Goal: Transaction & Acquisition: Subscribe to service/newsletter

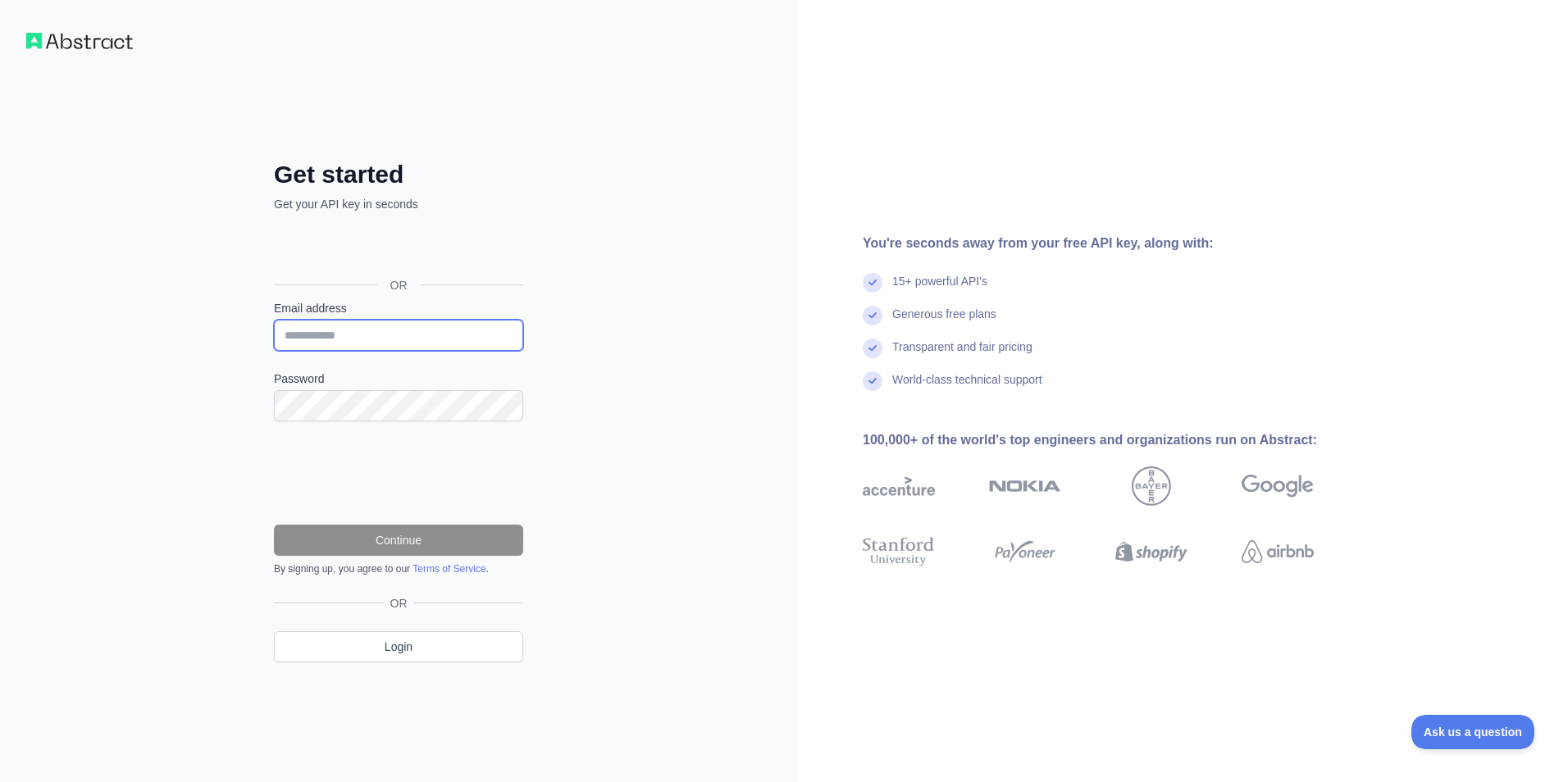
click at [431, 329] on input "Email address" at bounding box center [398, 335] width 249 height 31
type input "**********"
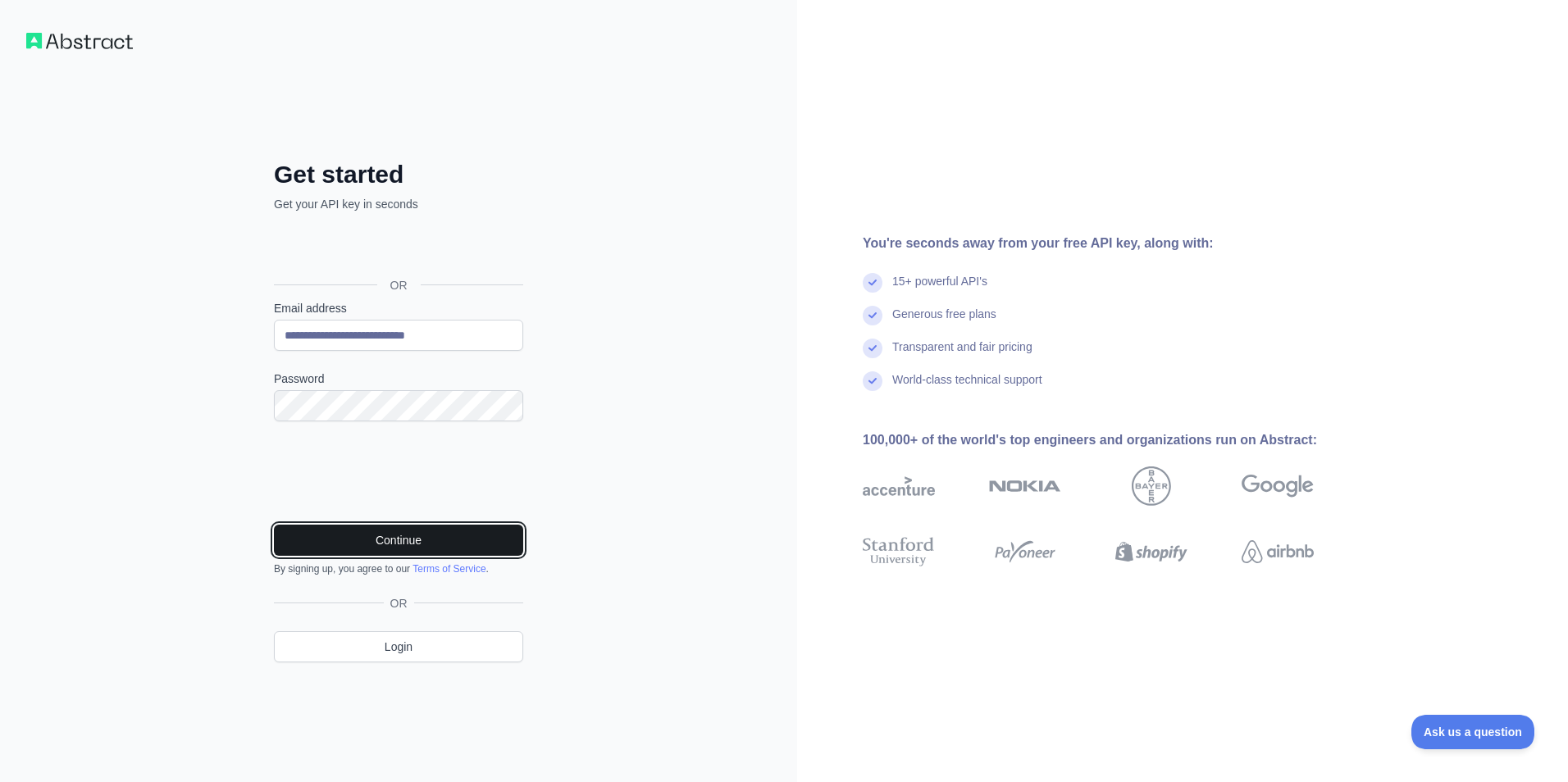
click at [391, 533] on button "Continue" at bounding box center [398, 540] width 249 height 31
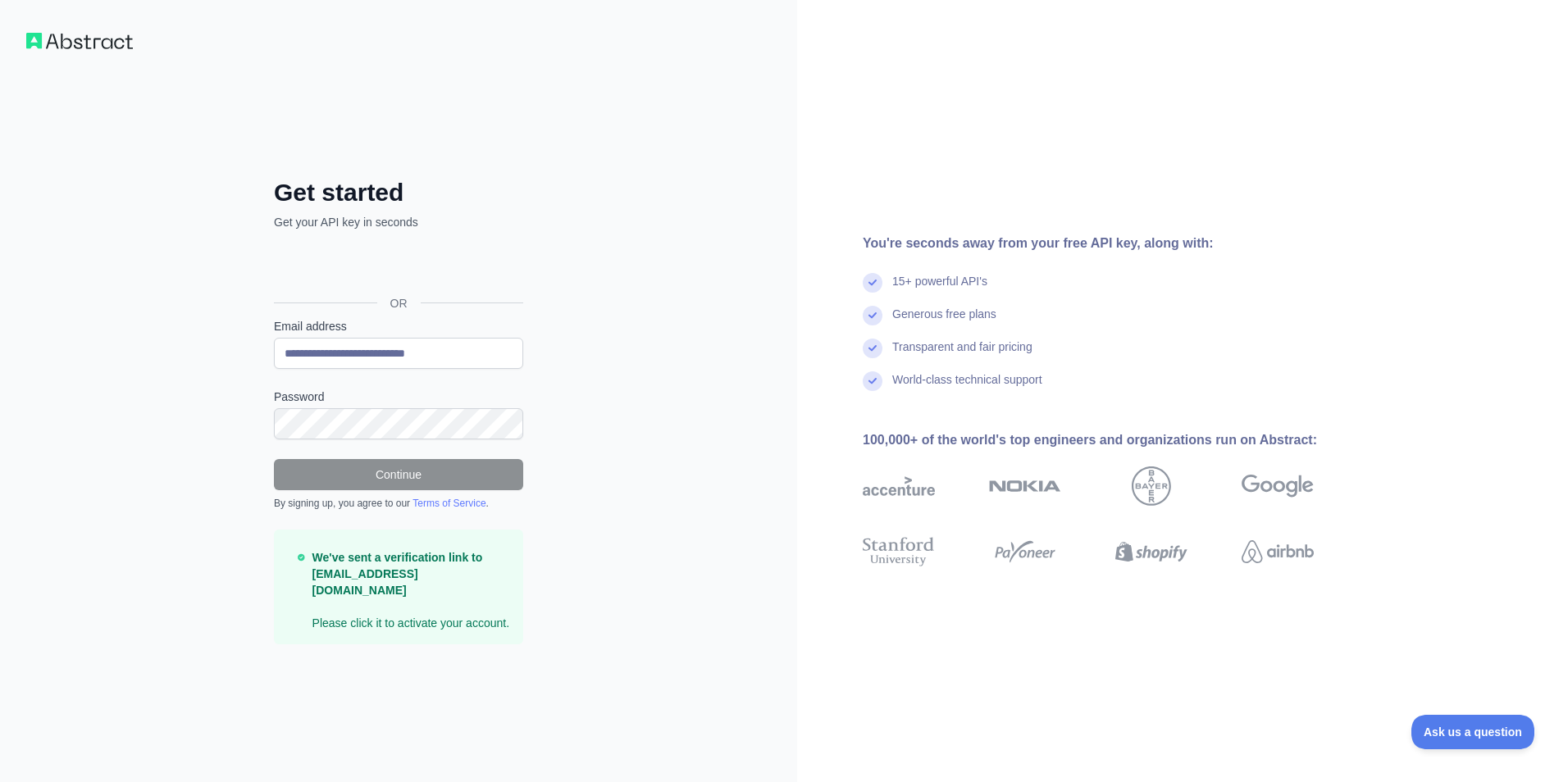
click at [713, 430] on div "**********" at bounding box center [399, 391] width 797 height 782
click at [393, 580] on strong "We've sent a verification link to cpriestman@tmgcorporation.com" at bounding box center [398, 574] width 171 height 46
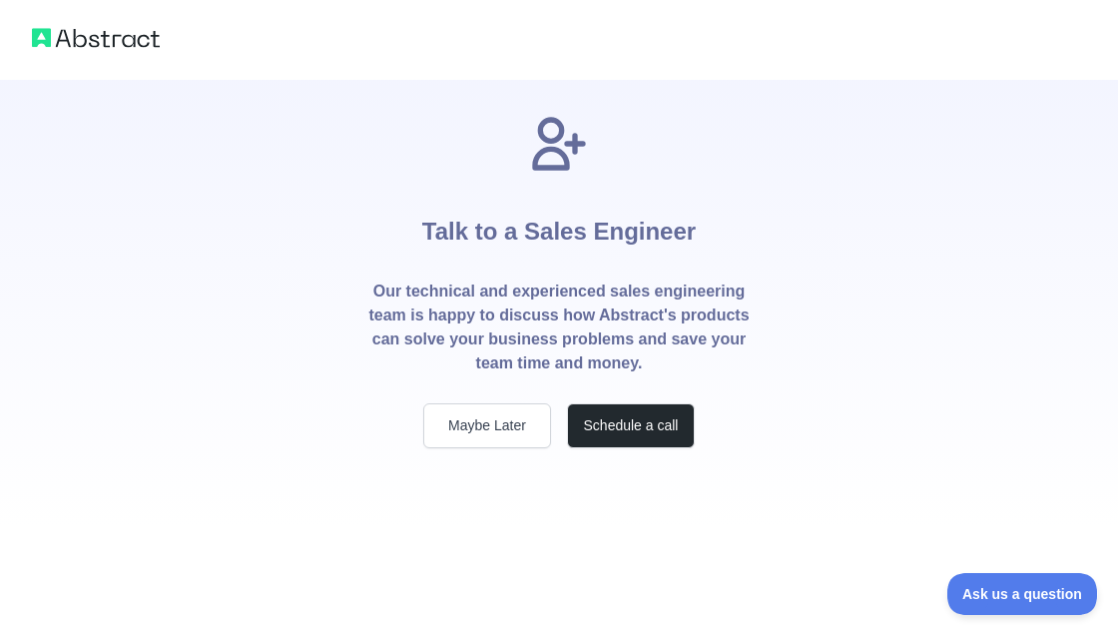
click at [1017, 333] on div "Talk to a Sales Engineer Our technical and experienced sales engineering team i…" at bounding box center [559, 264] width 1118 height 528
click at [1044, 152] on div "Talk to a Sales Engineer Our technical and experienced sales engineering team i…" at bounding box center [559, 264] width 1118 height 528
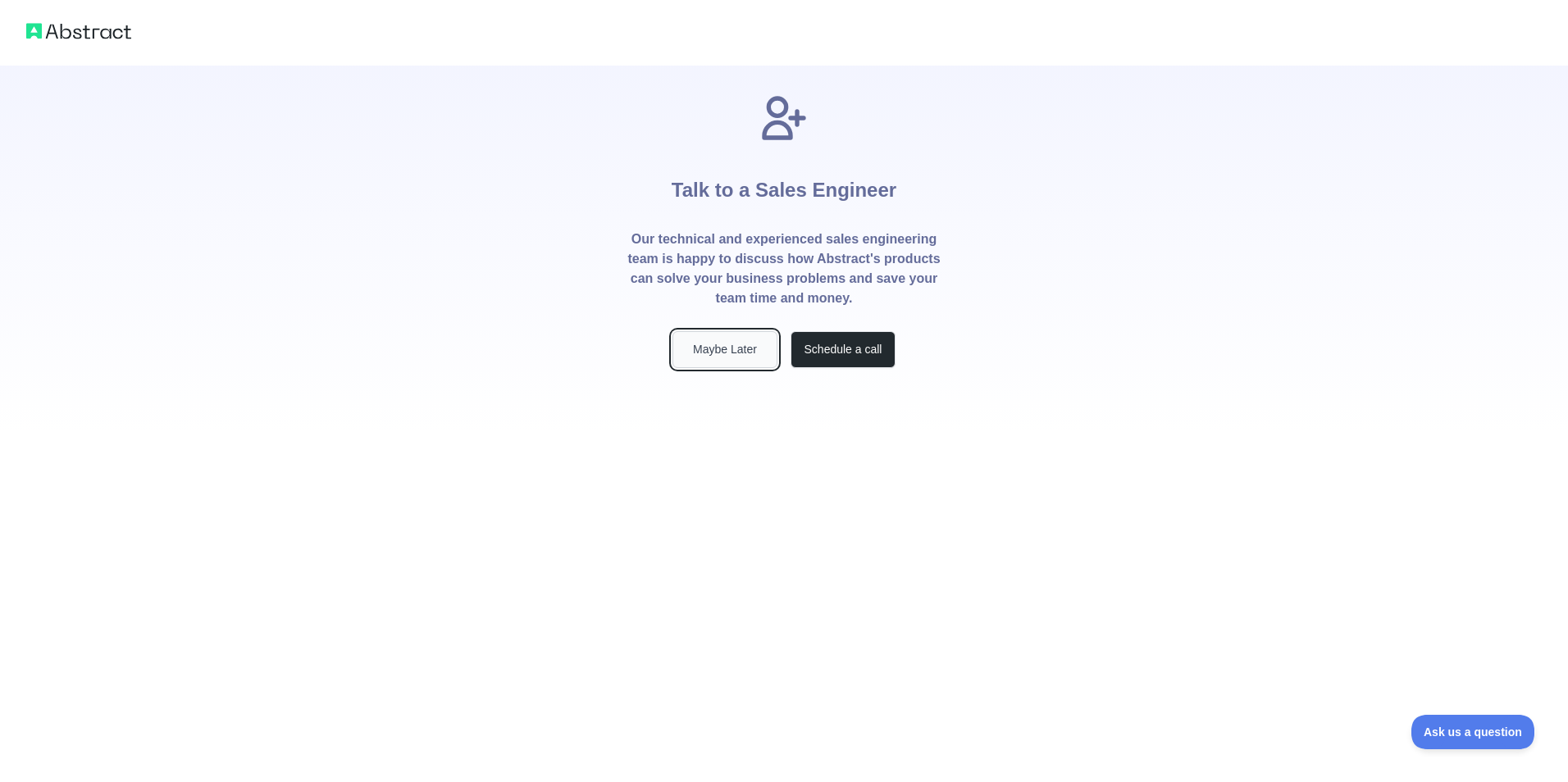
click at [712, 347] on button "Maybe Later" at bounding box center [725, 349] width 105 height 37
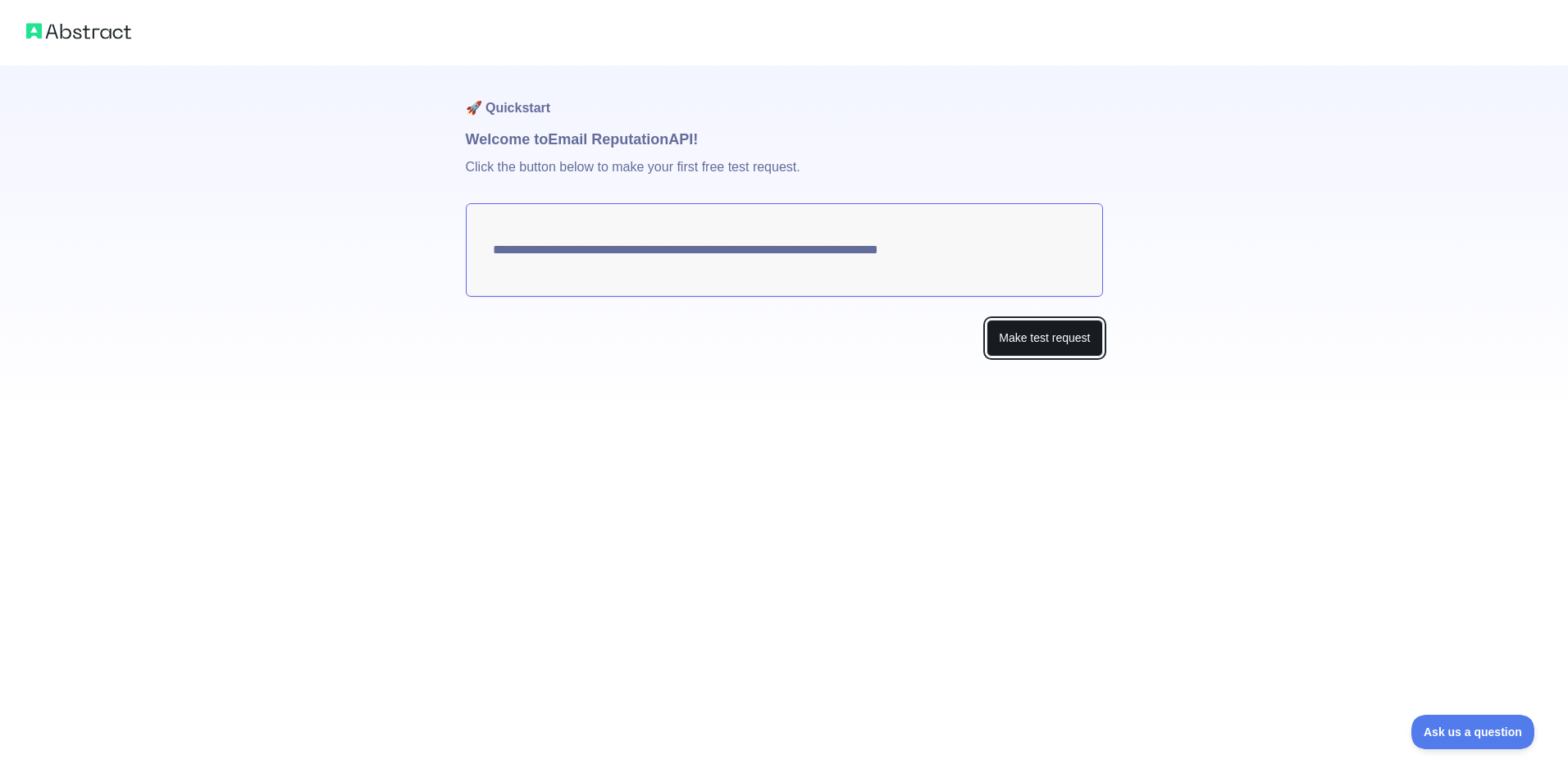
click at [1063, 343] on button "Make test request" at bounding box center [1045, 338] width 116 height 37
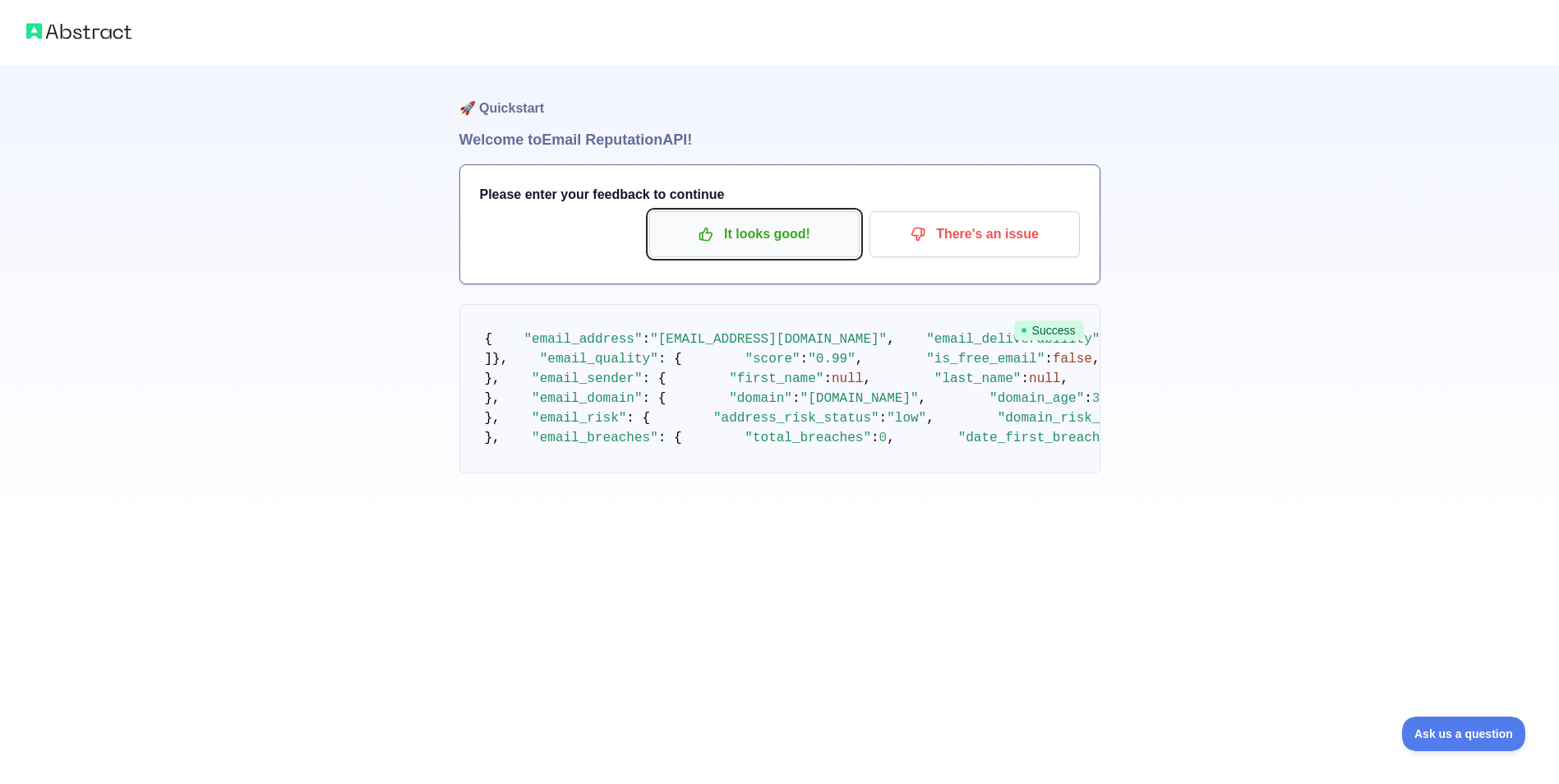
click at [774, 242] on p "It looks good!" at bounding box center [754, 234] width 186 height 28
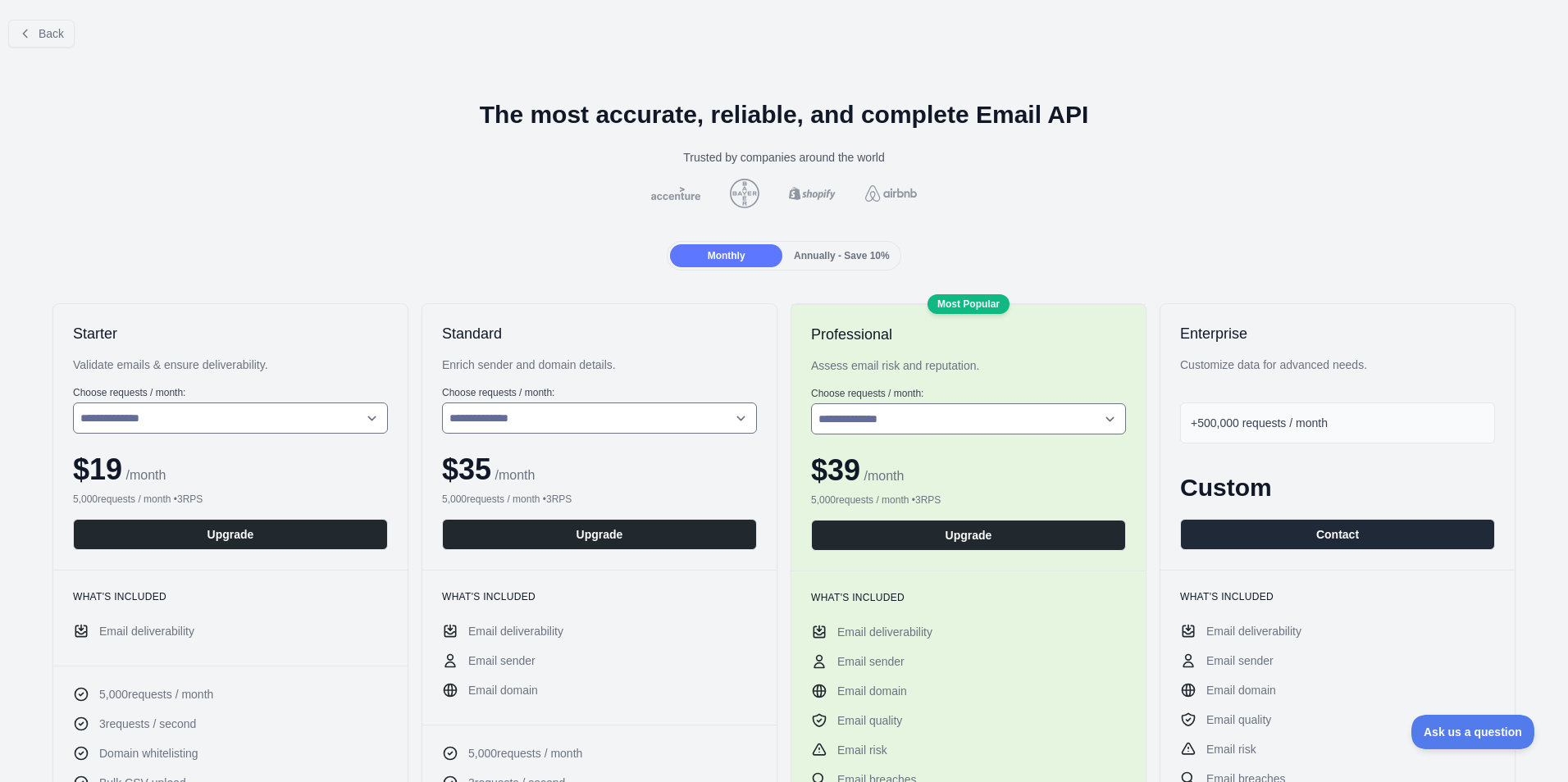
click at [823, 261] on span "Annually - Save 10%" at bounding box center [842, 255] width 96 height 12
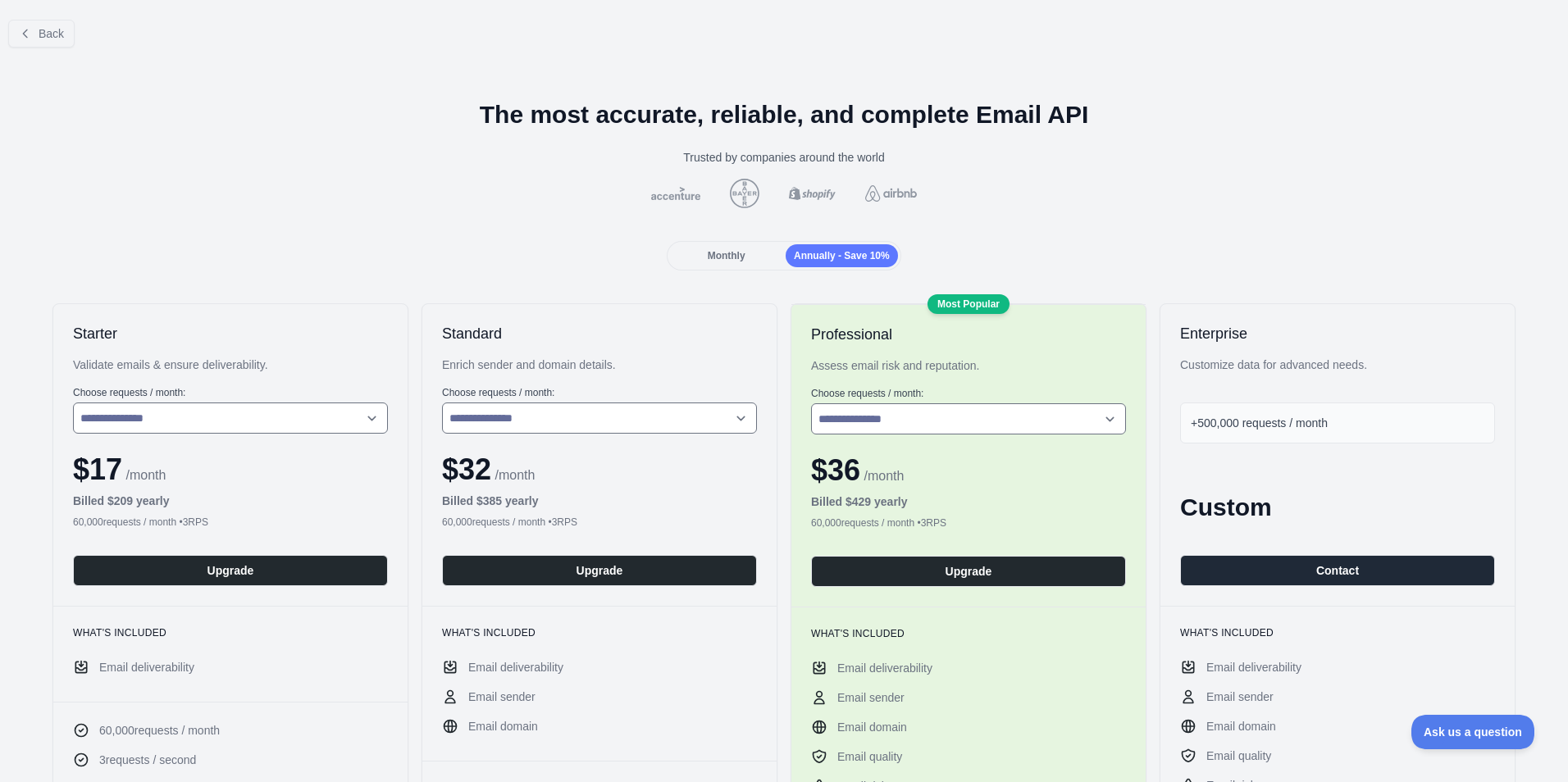
click at [701, 264] on div "Monthly" at bounding box center [726, 255] width 113 height 23
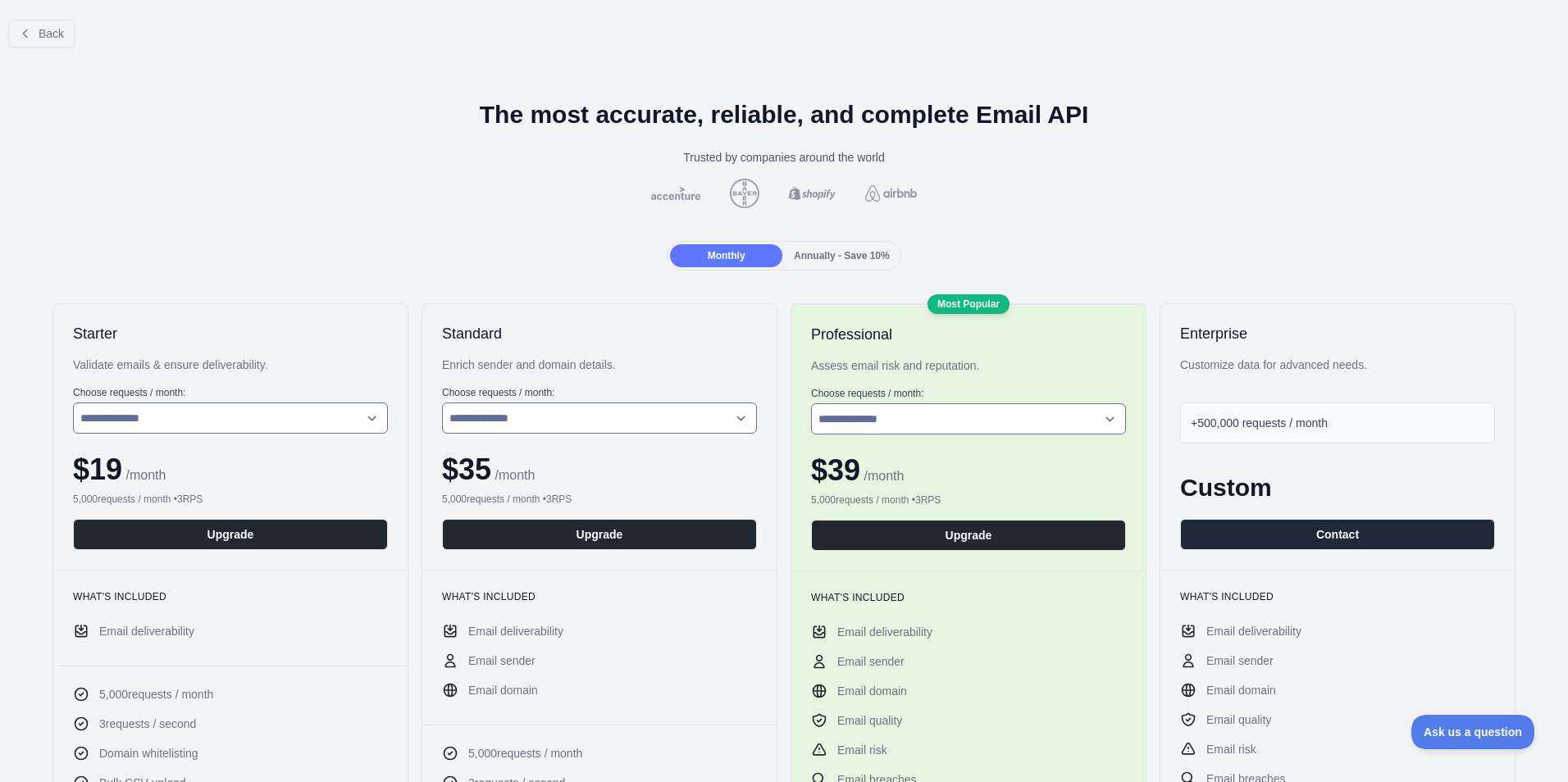
click at [811, 251] on span "Annually - Save 10%" at bounding box center [842, 255] width 96 height 12
